Goal: Task Accomplishment & Management: Use online tool/utility

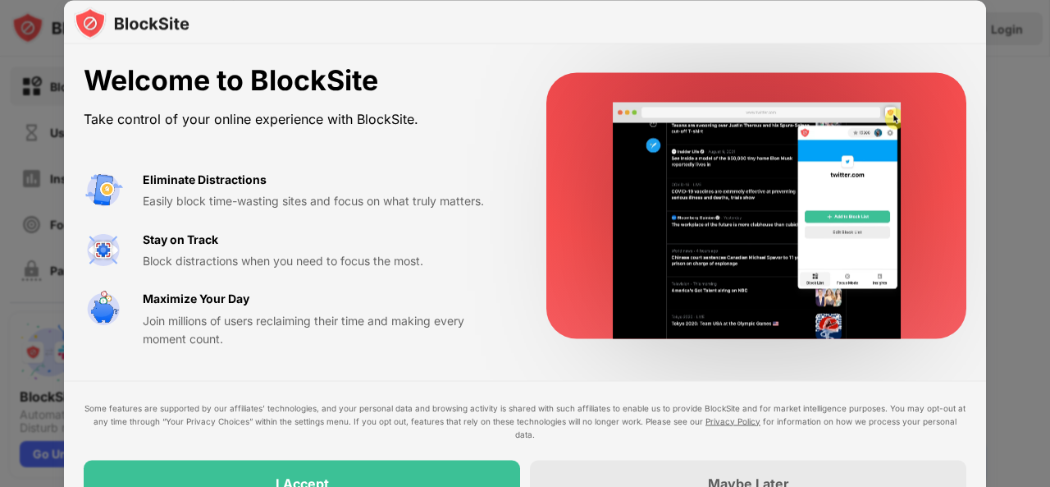
click at [479, 378] on div "Welcome to BlockSite Take control of your online experience with BlockSite. Eli…" at bounding box center [525, 284] width 922 height 481
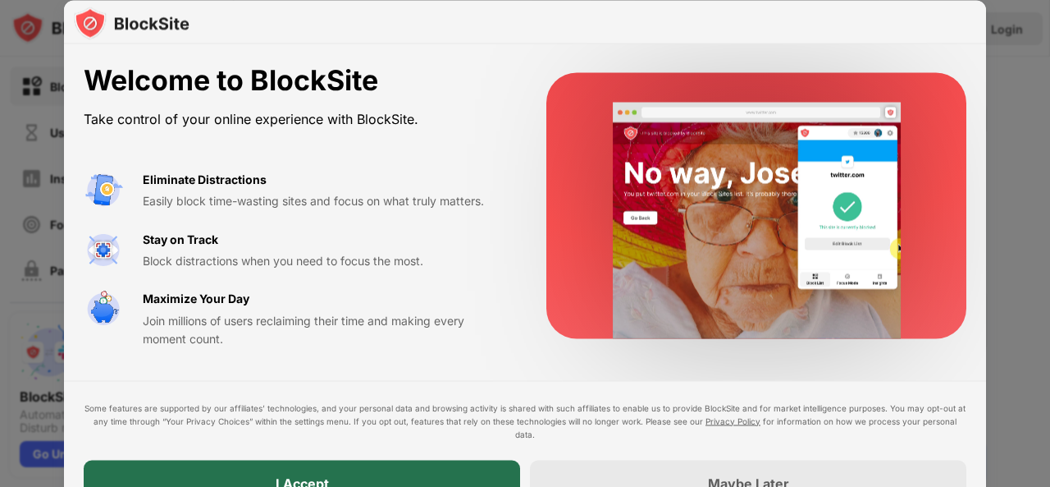
click at [431, 468] on div "I Accept" at bounding box center [302, 482] width 436 height 46
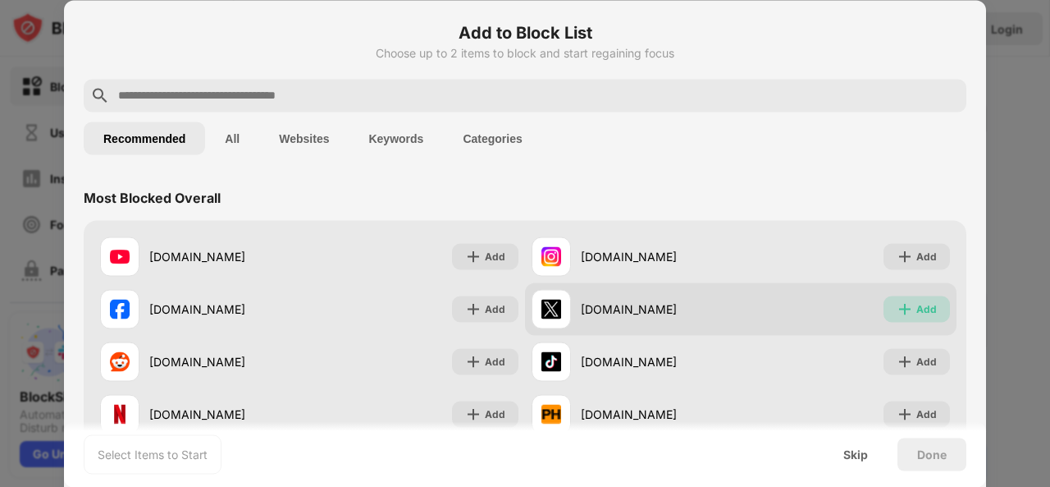
click at [897, 304] on img at bounding box center [905, 308] width 16 height 16
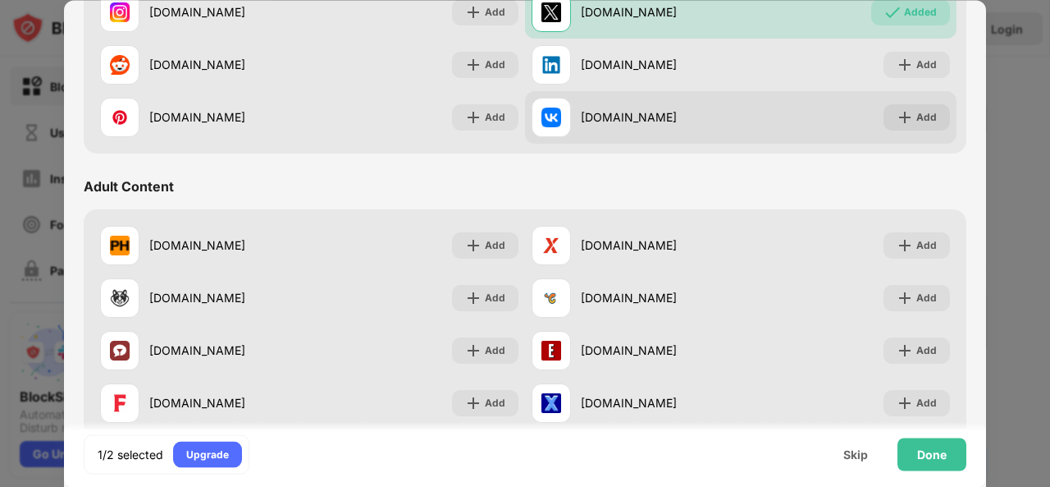
scroll to position [641, 0]
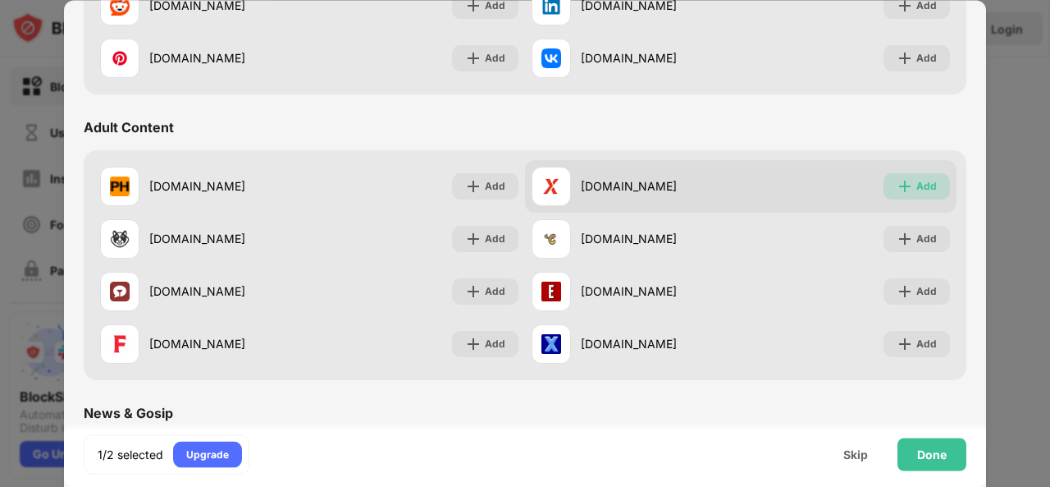
click at [918, 193] on div "Add" at bounding box center [926, 186] width 21 height 16
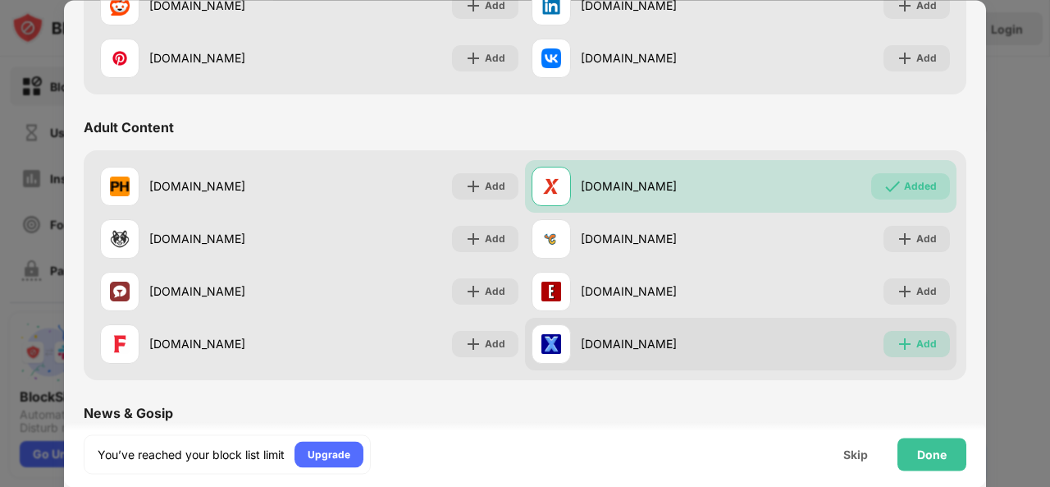
click at [916, 345] on div "Add" at bounding box center [926, 344] width 21 height 16
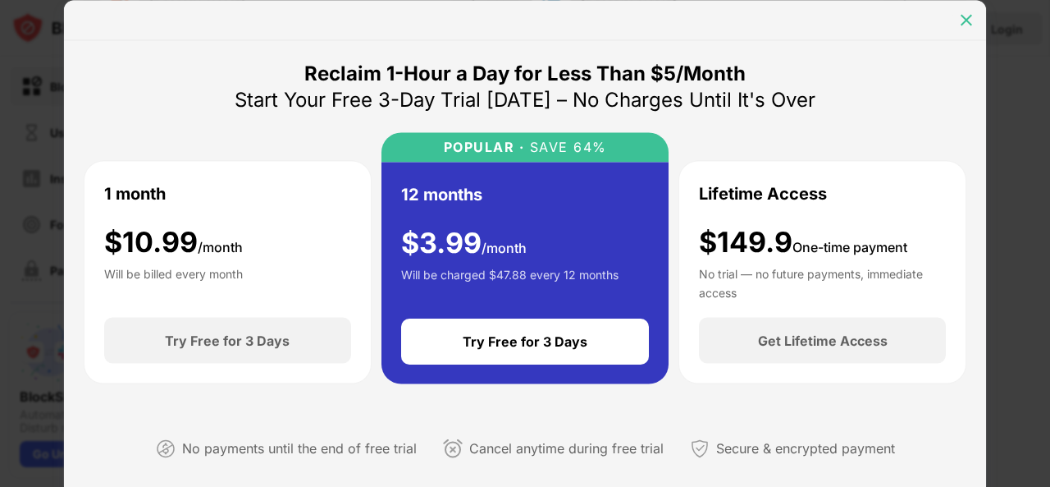
click at [962, 17] on img at bounding box center [966, 19] width 16 height 16
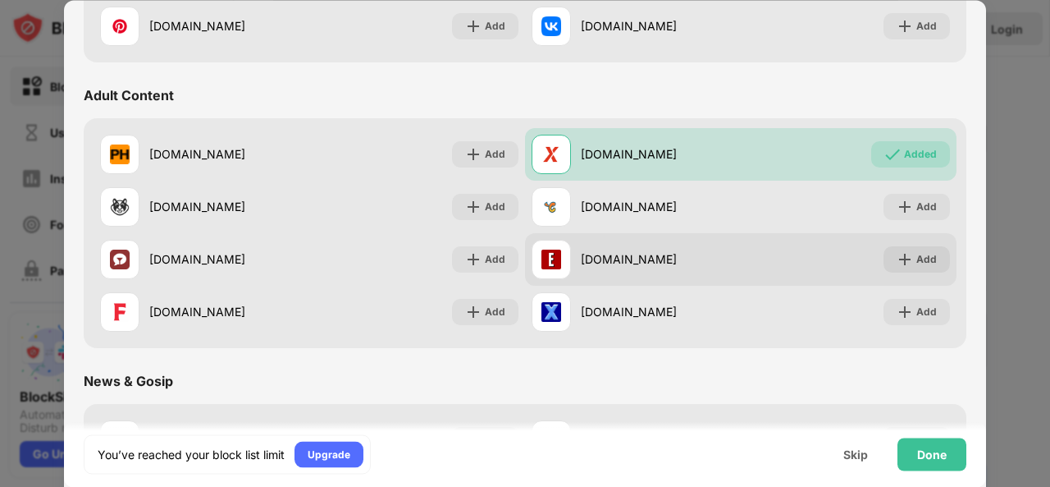
scroll to position [671, 0]
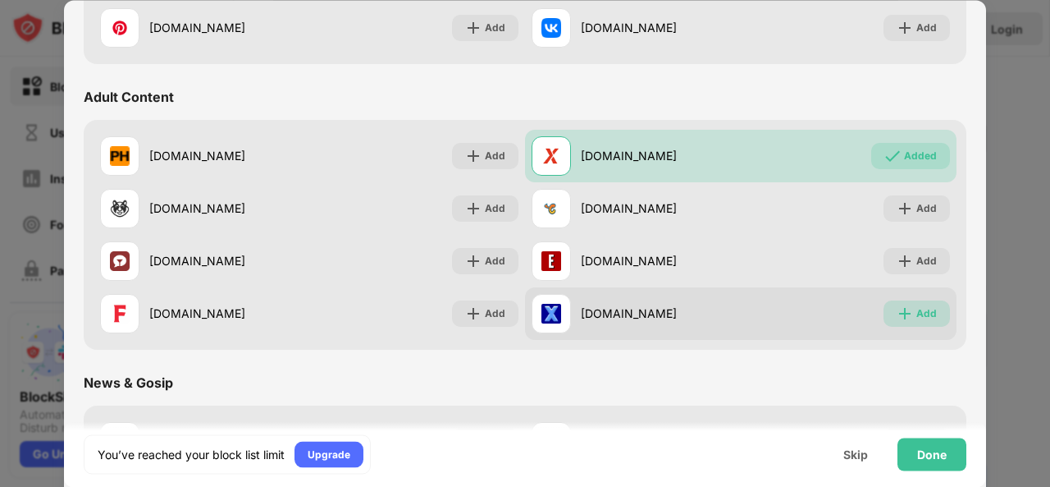
click at [897, 313] on img at bounding box center [905, 313] width 16 height 16
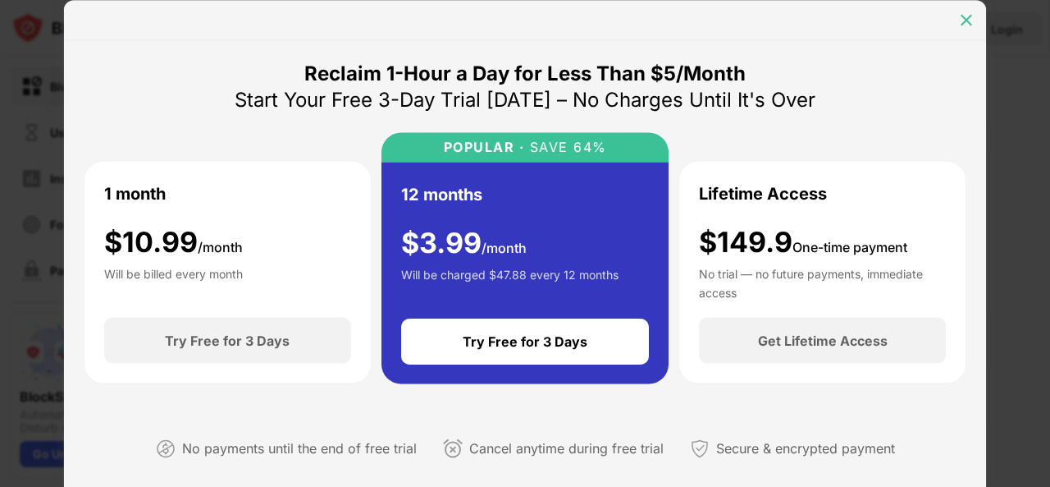
click at [966, 16] on img at bounding box center [966, 19] width 16 height 16
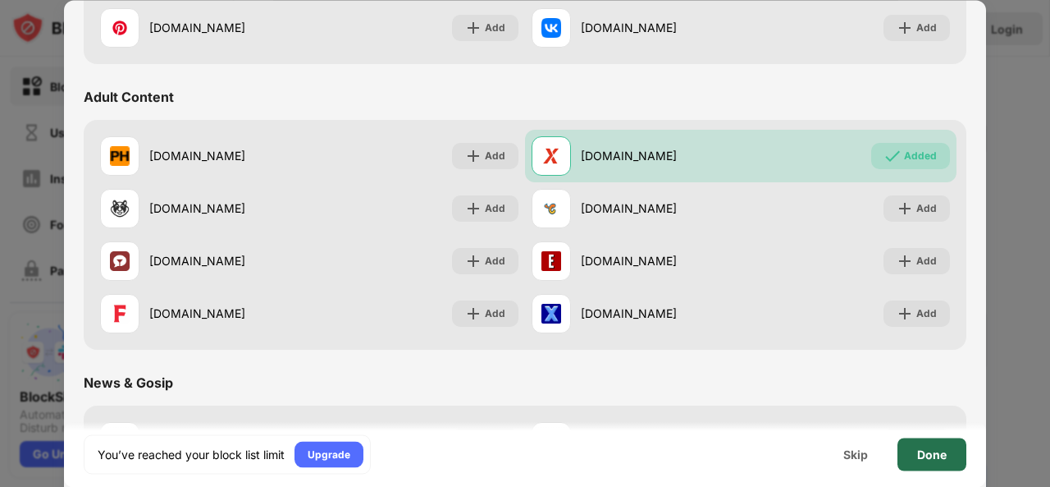
click at [925, 455] on div "Done" at bounding box center [932, 453] width 30 height 13
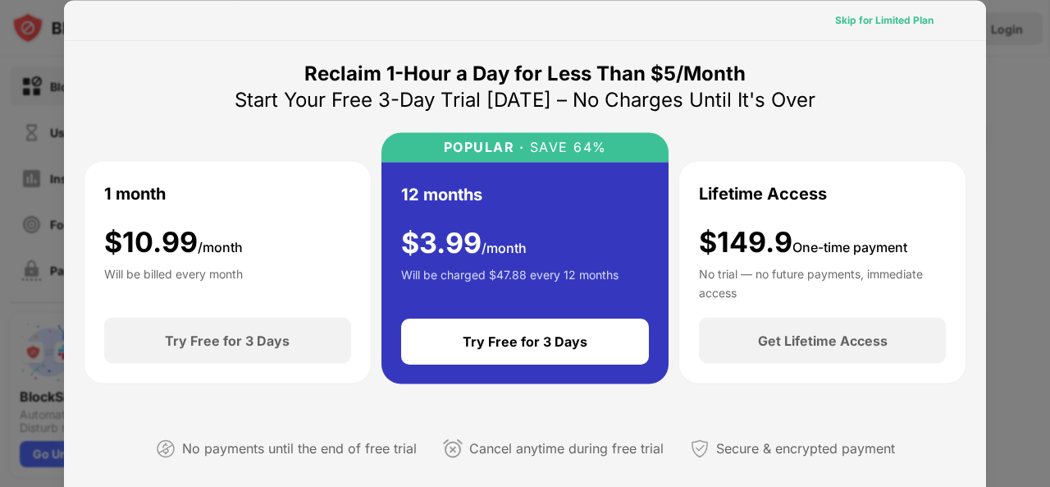
click at [897, 21] on div "Skip for Limited Plan" at bounding box center [884, 19] width 98 height 16
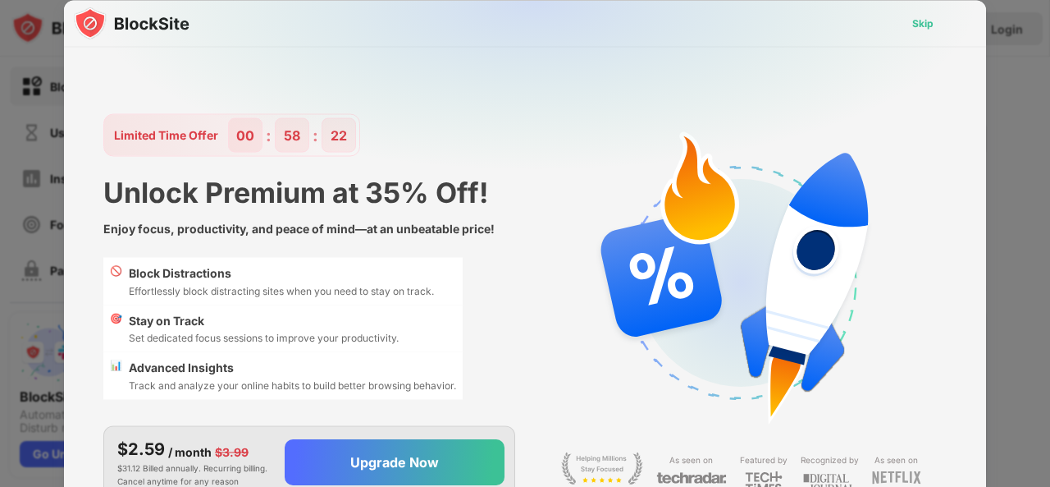
click at [922, 25] on div "Skip" at bounding box center [922, 23] width 21 height 16
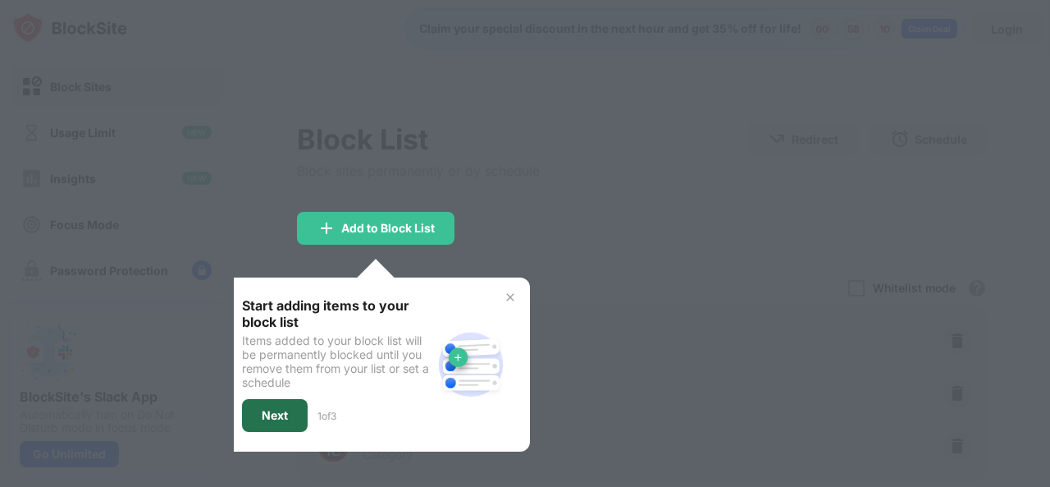
click at [286, 422] on div "Next" at bounding box center [275, 415] width 66 height 33
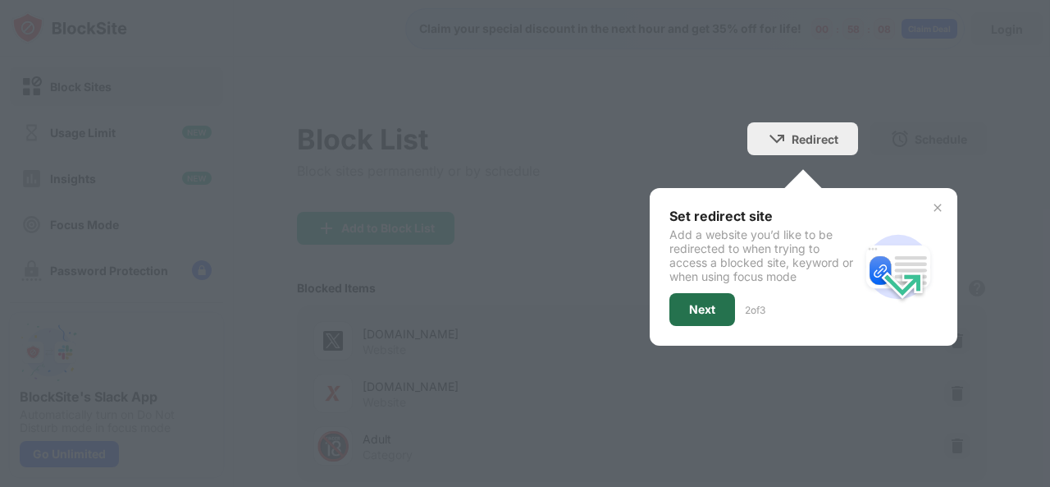
click at [697, 298] on div "Next" at bounding box center [702, 309] width 66 height 33
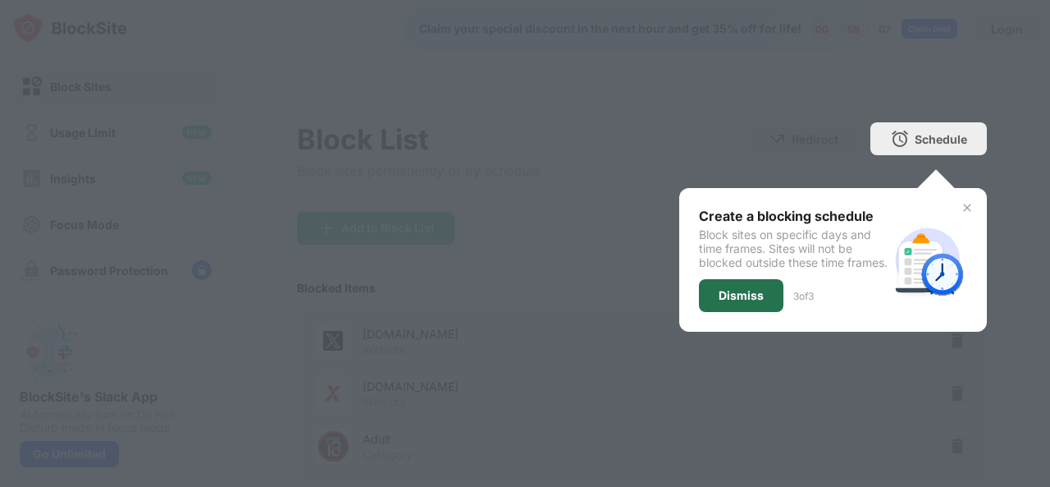
click at [712, 312] on div "Dismiss" at bounding box center [741, 295] width 85 height 33
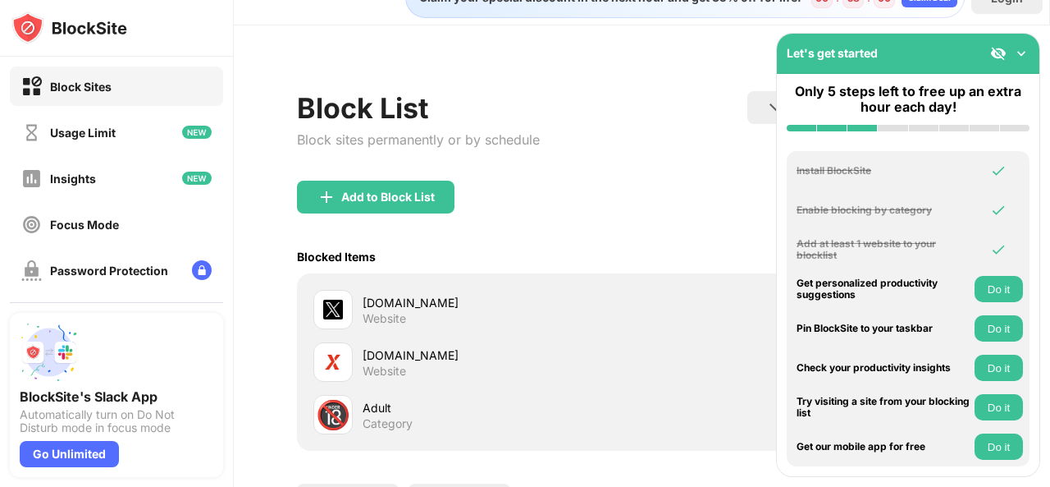
scroll to position [180, 0]
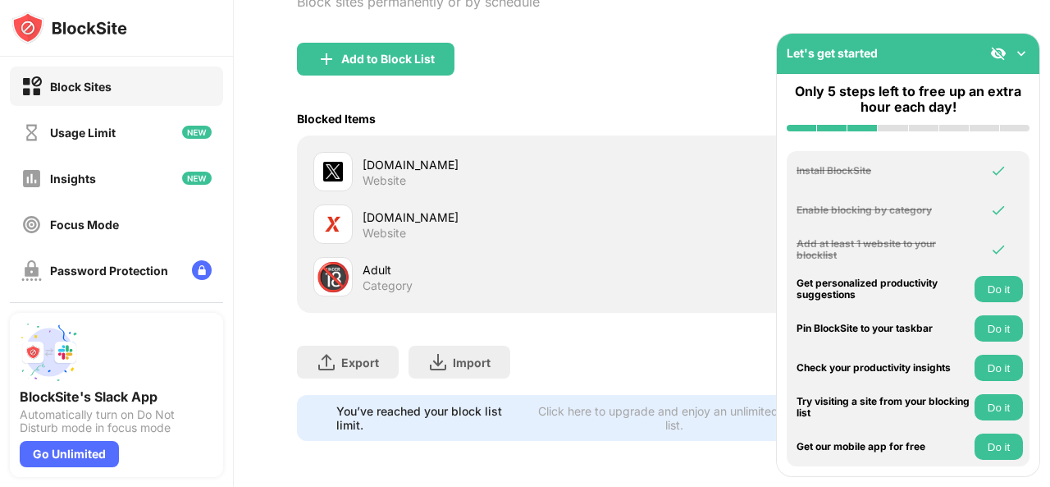
click at [1020, 51] on img at bounding box center [1021, 53] width 16 height 16
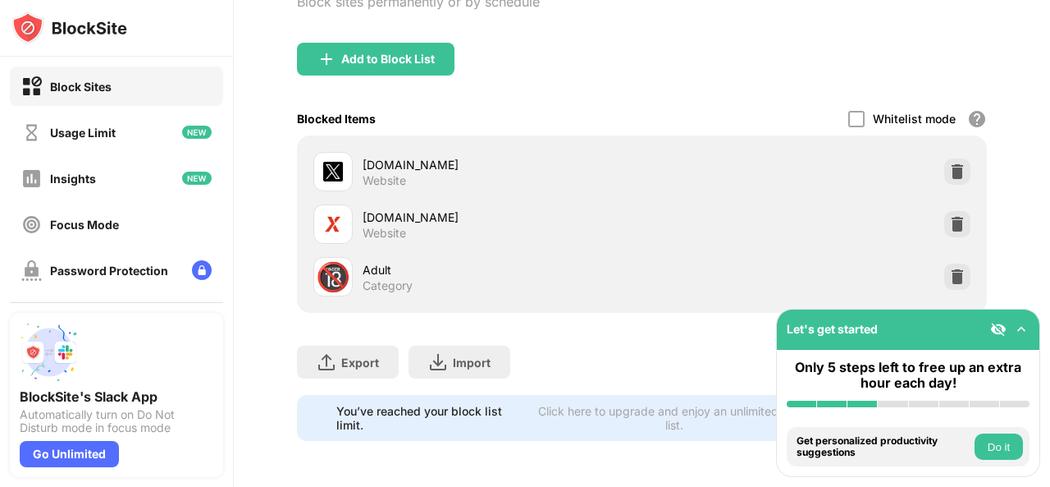
scroll to position [0, 0]
